Goal: Information Seeking & Learning: Learn about a topic

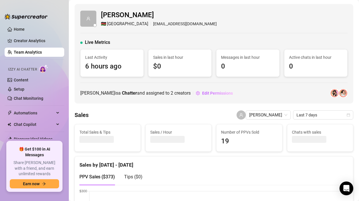
click at [25, 50] on link "Team Analytics" at bounding box center [28, 52] width 28 height 5
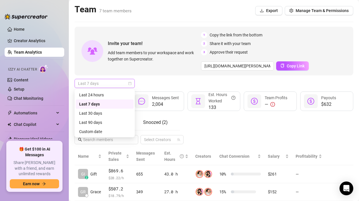
click at [107, 81] on span "Last 7 days" at bounding box center [104, 83] width 53 height 9
click at [169, 74] on div "Invite your team! Add team members to your workspace and work together on Super…" at bounding box center [213, 51] width 278 height 49
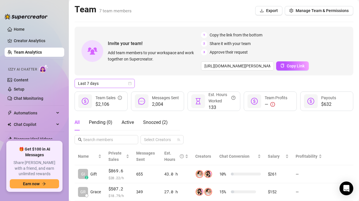
click at [105, 83] on span "Last 7 days" at bounding box center [104, 83] width 53 height 9
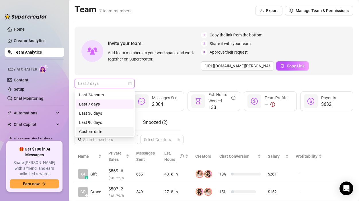
click at [92, 131] on div "Custom date" at bounding box center [104, 131] width 51 height 6
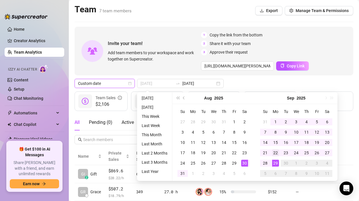
type input "[DATE]"
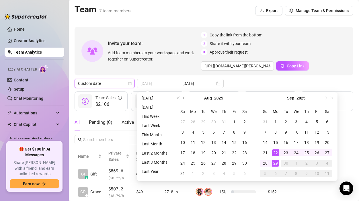
click at [274, 152] on div "22" at bounding box center [275, 152] width 7 height 7
type input "[DATE]"
click at [265, 164] on div "28" at bounding box center [265, 163] width 7 height 7
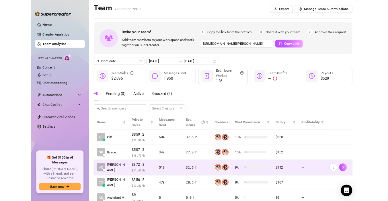
scroll to position [58, 0]
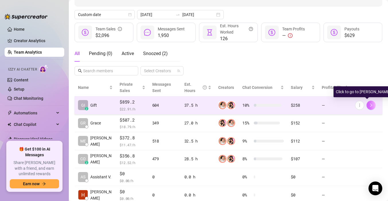
click at [358, 106] on icon "right" at bounding box center [371, 105] width 4 height 4
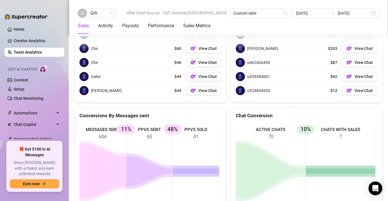
scroll to position [1068, 0]
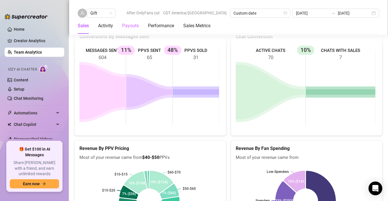
click at [128, 20] on div "Payouts" at bounding box center [130, 26] width 17 height 16
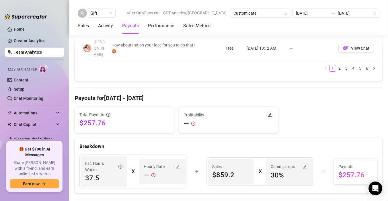
scroll to position [645, 0]
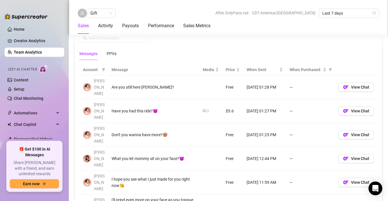
scroll to position [410, 0]
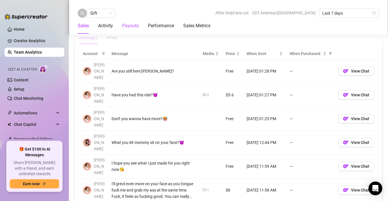
click at [127, 28] on div "Payouts" at bounding box center [130, 25] width 17 height 7
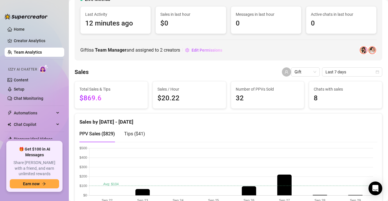
scroll to position [0, 0]
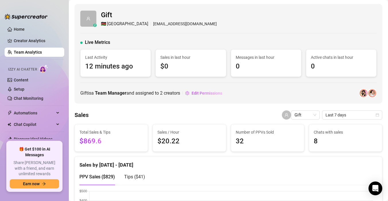
click at [31, 54] on link "Team Analytics" at bounding box center [28, 52] width 28 height 5
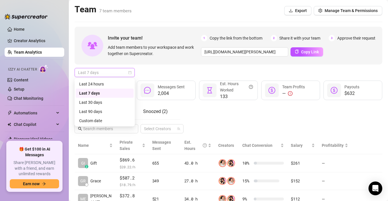
click at [101, 73] on span "Last 7 days" at bounding box center [104, 72] width 53 height 9
click at [91, 122] on div "Custom date" at bounding box center [104, 120] width 51 height 6
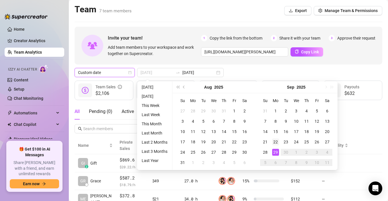
type input "[DATE]"
click at [276, 142] on div "22" at bounding box center [275, 141] width 7 height 7
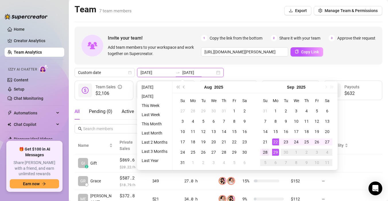
type input "[DATE]"
click at [266, 153] on div "28" at bounding box center [265, 152] width 7 height 7
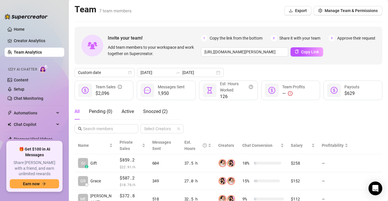
click at [347, 123] on div "All Pending ( 0 ) Active Snoozed ( 2 ) Select Creators" at bounding box center [227, 118] width 307 height 30
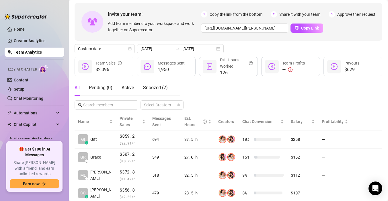
scroll to position [24, 0]
click at [179, 44] on div "2025-09-22 2025-09-28" at bounding box center [180, 48] width 87 height 9
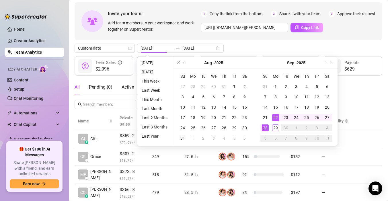
click at [231, 39] on div "Invite your team! Add team members to your workspace and work together on Super…" at bounding box center [227, 21] width 307 height 38
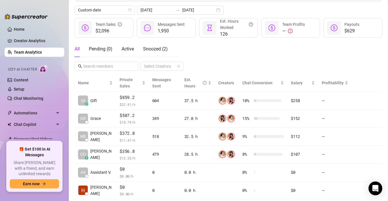
scroll to position [96, 0]
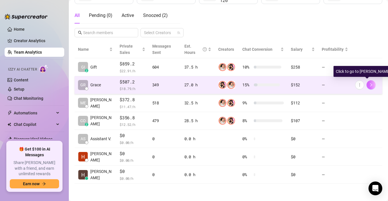
click at [370, 85] on button "button" at bounding box center [370, 84] width 9 height 9
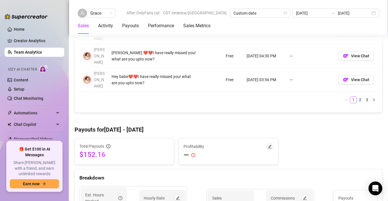
scroll to position [602, 0]
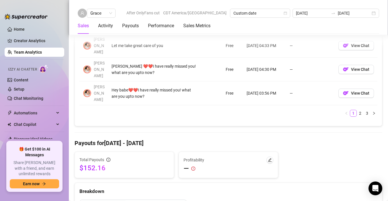
click at [21, 52] on link "Team Analytics" at bounding box center [28, 52] width 28 height 5
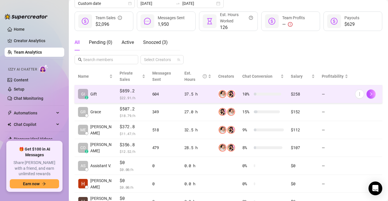
scroll to position [42, 0]
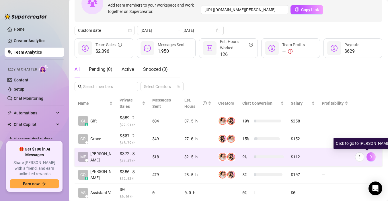
click at [366, 159] on button "button" at bounding box center [370, 156] width 9 height 9
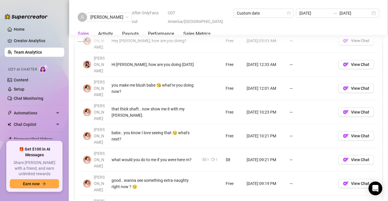
scroll to position [538, 0]
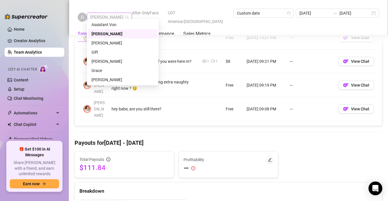
click at [104, 15] on span "[PERSON_NAME]" at bounding box center [109, 17] width 38 height 9
click at [107, 63] on div "[PERSON_NAME]" at bounding box center [122, 61] width 62 height 6
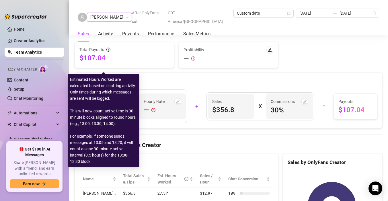
scroll to position [538, 0]
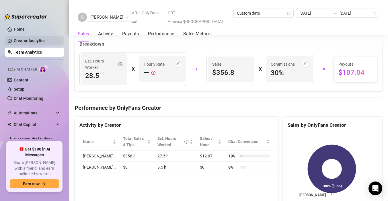
click at [33, 40] on link "Creator Analytics" at bounding box center [37, 40] width 46 height 9
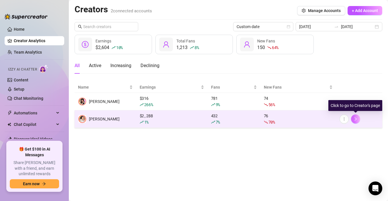
click at [355, 119] on icon "right" at bounding box center [355, 118] width 2 height 3
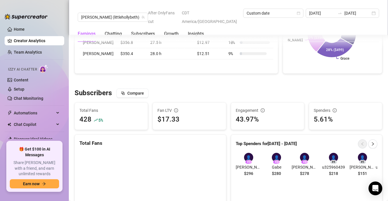
scroll to position [365, 0]
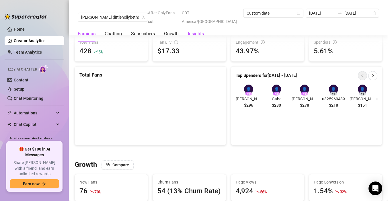
click at [194, 30] on div "Insights" at bounding box center [196, 33] width 16 height 7
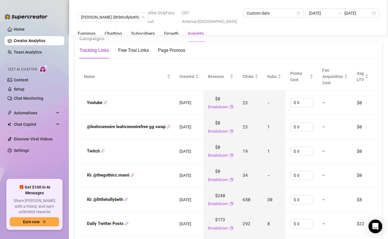
scroll to position [629, 0]
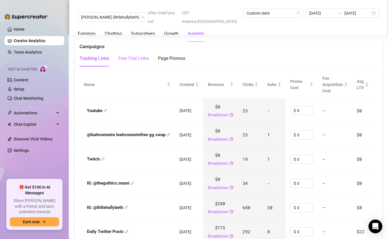
click at [125, 65] on div "Free Trial Links" at bounding box center [133, 58] width 31 height 16
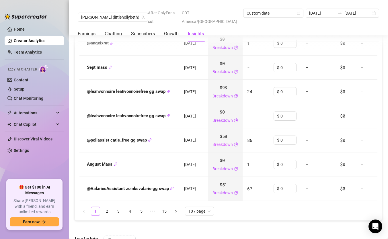
scroll to position [769, 0]
click at [109, 201] on link "2" at bounding box center [107, 211] width 9 height 9
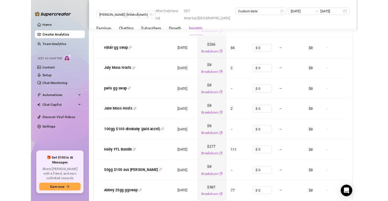
scroll to position [788, 0]
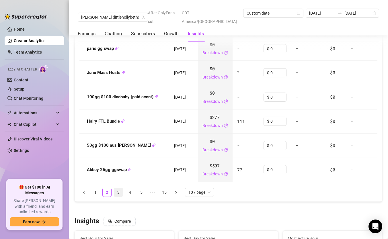
click at [117, 196] on link "3" at bounding box center [118, 192] width 9 height 9
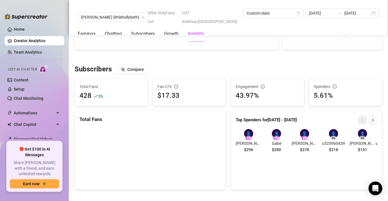
scroll to position [0, 0]
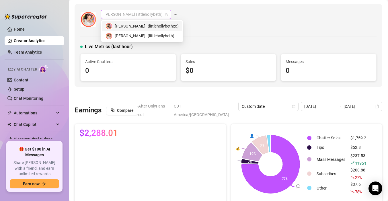
click at [124, 12] on span "𝖍𝖔𝖑𝖑𝖞 (littlehollybeth)" at bounding box center [135, 14] width 63 height 9
click at [148, 34] on span "( littlehollybeth )" at bounding box center [161, 36] width 27 height 6
click at [123, 14] on span "𝖍𝖔𝖑𝖑𝖞 (littlehollybeth)" at bounding box center [135, 14] width 63 height 9
click at [123, 23] on div "Holly ( littlehollybethxo )" at bounding box center [141, 26] width 73 height 7
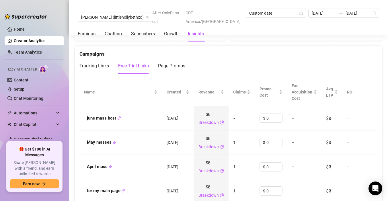
scroll to position [618, 0]
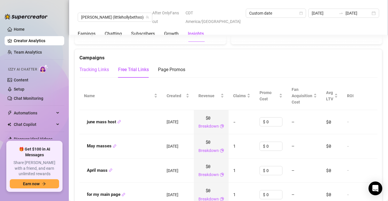
click at [103, 66] on div "Tracking Links" at bounding box center [94, 69] width 30 height 7
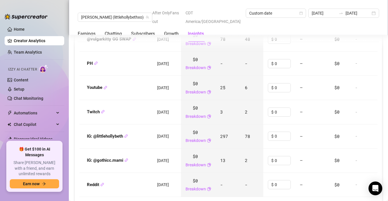
scroll to position [794, 0]
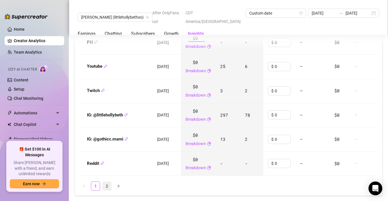
click at [106, 182] on link "2" at bounding box center [107, 186] width 9 height 9
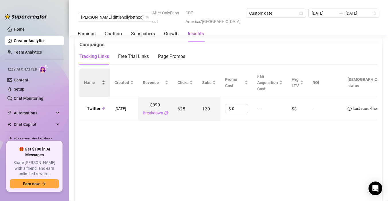
scroll to position [594, 0]
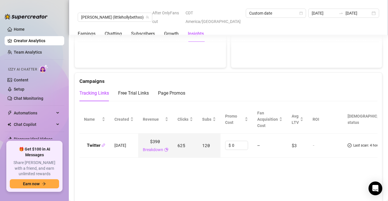
click at [91, 90] on div "Tracking Links" at bounding box center [94, 93] width 30 height 7
click at [141, 90] on div "Free Trial Links" at bounding box center [133, 93] width 31 height 7
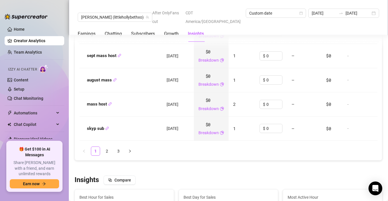
scroll to position [828, 0]
click at [106, 148] on link "2" at bounding box center [107, 152] width 9 height 9
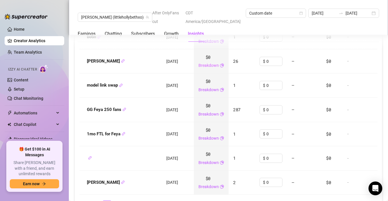
scroll to position [776, 0]
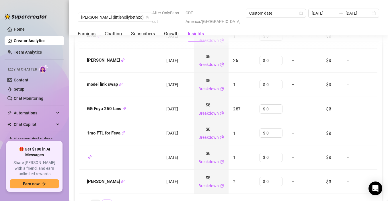
click at [96, 200] on link "1" at bounding box center [95, 204] width 9 height 9
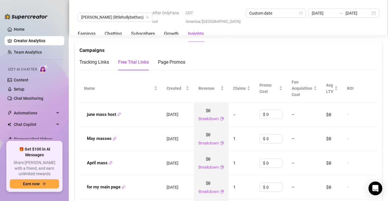
scroll to position [588, 0]
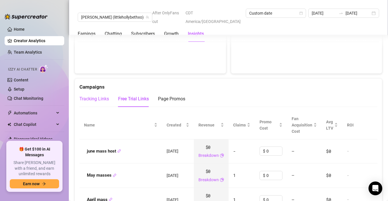
click at [99, 95] on div "Tracking Links" at bounding box center [94, 98] width 30 height 7
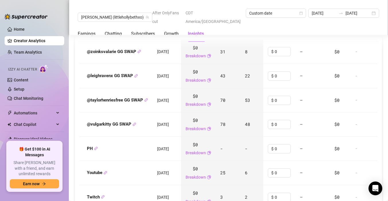
scroll to position [688, 0]
click at [29, 40] on link "Creator Analytics" at bounding box center [37, 40] width 46 height 9
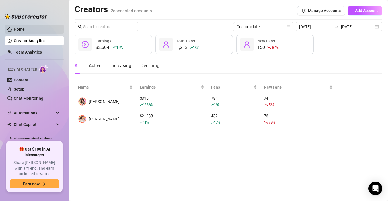
click at [14, 27] on link "Home" at bounding box center [19, 29] width 11 height 5
